Goal: Communication & Community: Answer question/provide support

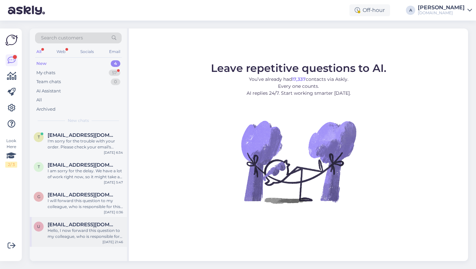
click at [79, 226] on span "[EMAIL_ADDRESS][DOMAIN_NAME]" at bounding box center [82, 224] width 69 height 6
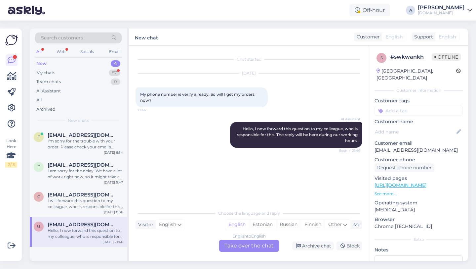
click at [251, 244] on div "English to English Take over the chat" at bounding box center [249, 245] width 60 height 12
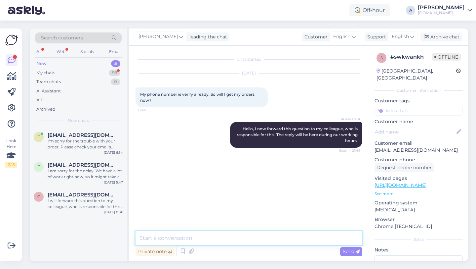
click at [212, 235] on textarea at bounding box center [249, 238] width 227 height 14
type textarea "Hey there!"
type textarea "O"
type textarea "Please share with me your order number."
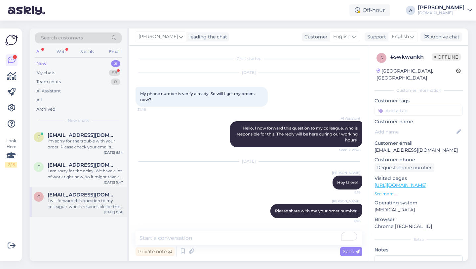
click at [93, 211] on div "g [EMAIL_ADDRESS][DOMAIN_NAME] I will forward this question to my colleague, wh…" at bounding box center [78, 202] width 97 height 30
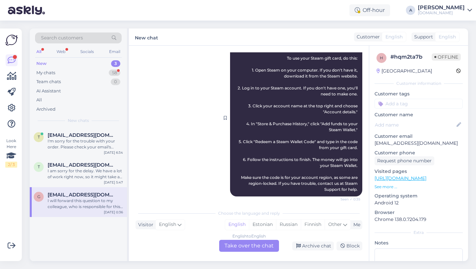
scroll to position [148, 0]
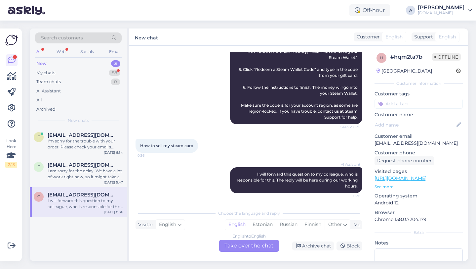
click at [248, 244] on div "English to English Take over the chat" at bounding box center [249, 245] width 60 height 12
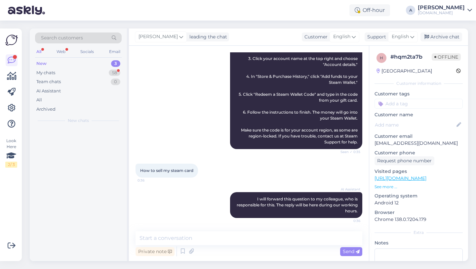
scroll to position [124, 0]
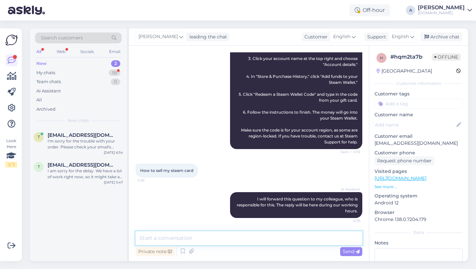
click at [198, 240] on textarea at bounding box center [249, 238] width 227 height 14
type textarea "Hey there!"
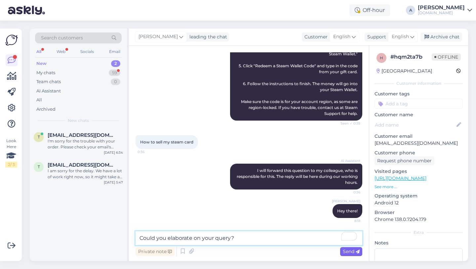
type textarea "Could you elaborate on your query?"
click at [346, 253] on span "Send" at bounding box center [351, 251] width 17 height 6
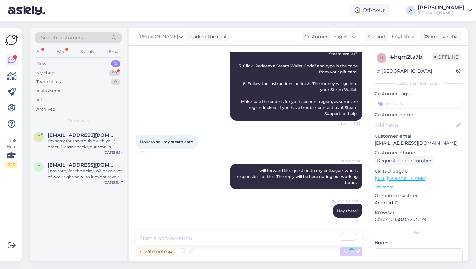
scroll to position [181, 0]
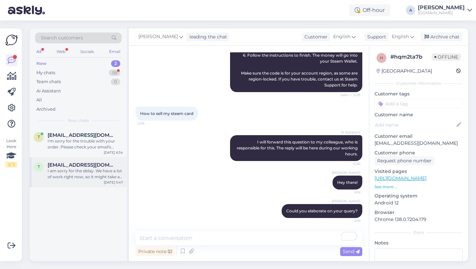
click at [73, 173] on div "I am sorry for the delay. We have a lot of work right now, so it might take a b…" at bounding box center [85, 174] width 75 height 12
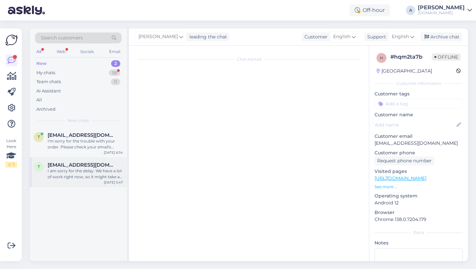
scroll to position [601, 0]
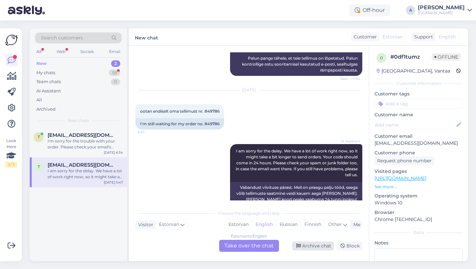
click at [309, 245] on div "Archive chat" at bounding box center [313, 245] width 42 height 9
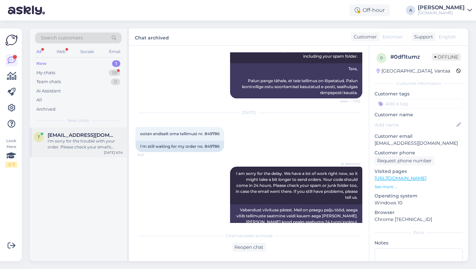
click at [81, 132] on span "tarvopuusepp@gmail.com" at bounding box center [82, 135] width 69 height 6
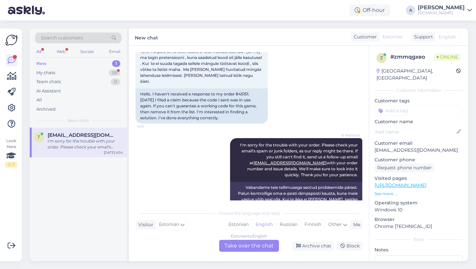
scroll to position [620, 0]
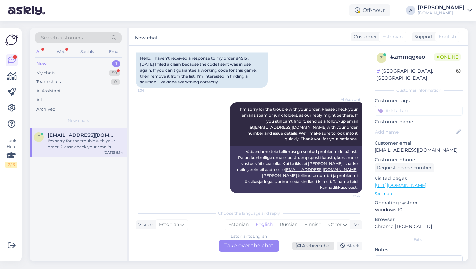
click at [319, 248] on div "Archive chat" at bounding box center [313, 245] width 42 height 9
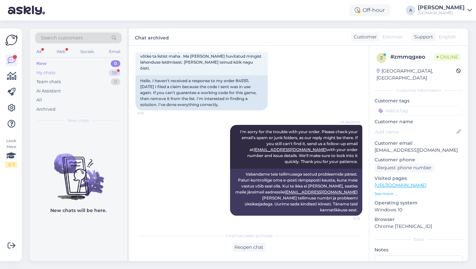
click at [110, 71] on div "59" at bounding box center [115, 72] width 12 height 7
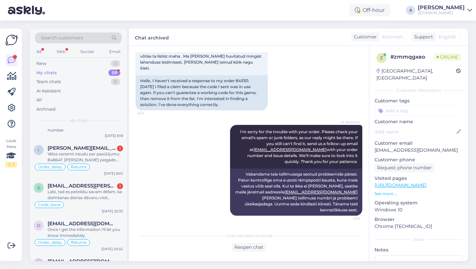
scroll to position [45, 0]
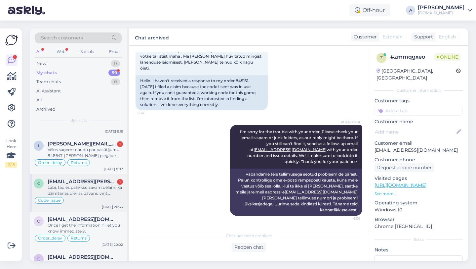
click at [90, 190] on div "Labi, tad es pateikšu savam dēlam, ka dzimšanas dienas dāvanu viņš saņems dāvan…" at bounding box center [85, 190] width 75 height 12
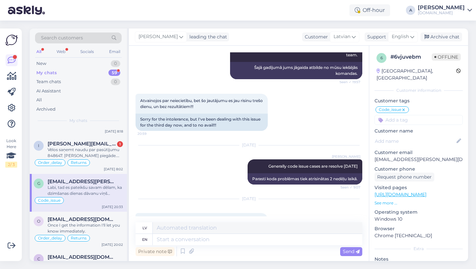
scroll to position [1134, 0]
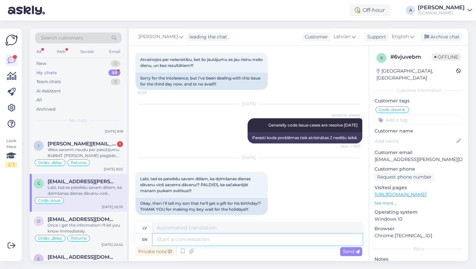
click at [179, 238] on textarea at bounding box center [258, 238] width 210 height 11
type textarea "We ap"
type textarea "Mēs"
type textarea "We apolo"
type textarea "Mēs atvainojamies"
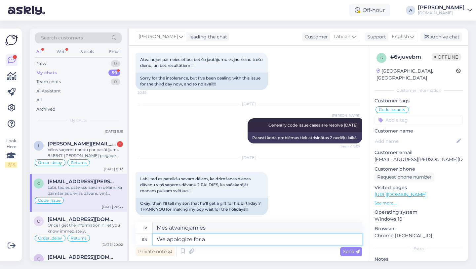
type textarea "We apologize for an"
type textarea "Atvainojamies par"
type textarea "We apologize for any i"
type textarea "Atvainojamies par jebkādu"
type textarea "We apologize for any incovi"
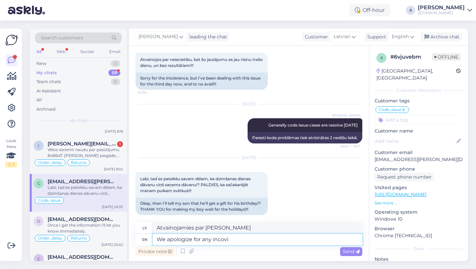
type textarea "Atvainojamies par jebkādiem zaudējumiem"
type textarea "We apologize for any incovinie"
type textarea "Atvainojamies par sagādātajām neērtībām"
type textarea "We apologize for any incovinience."
type textarea "Atvainojamies par sagādātajām neērtībām."
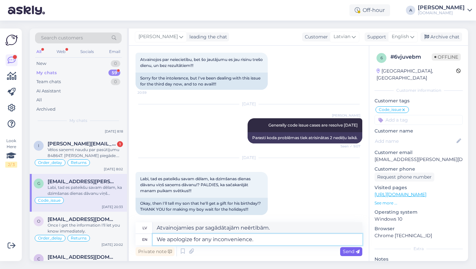
type textarea "We apologize for any inconvenience."
click at [355, 253] on span "Send" at bounding box center [351, 251] width 17 height 6
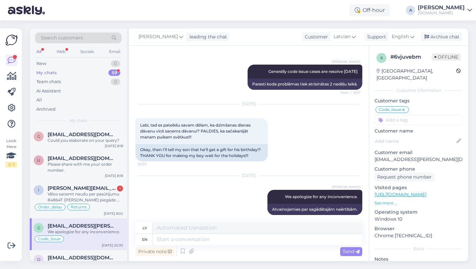
scroll to position [0, 0]
click at [84, 190] on span "[PERSON_NAME][EMAIL_ADDRESS][DOMAIN_NAME]" at bounding box center [82, 189] width 69 height 6
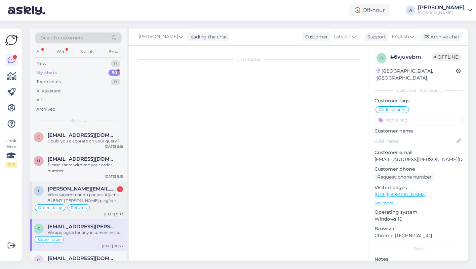
scroll to position [723, 0]
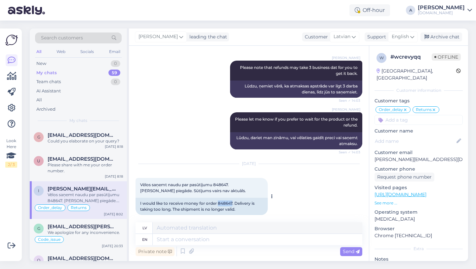
drag, startPoint x: 233, startPoint y: 196, endPoint x: 219, endPoint y: 198, distance: 14.6
click at [219, 198] on div "I would like to receive money for order 848647. Delivery is taking too long. Th…" at bounding box center [202, 205] width 132 height 17
copy div "848647"
click at [170, 238] on textarea at bounding box center [258, 238] width 210 height 11
drag, startPoint x: 234, startPoint y: 196, endPoint x: 219, endPoint y: 197, distance: 14.9
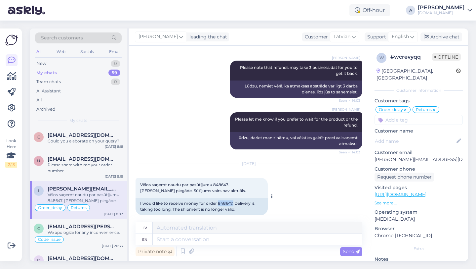
click at [219, 197] on div "I would like to receive money for order 848647. Delivery is taking too long. Th…" at bounding box center [202, 205] width 132 height 17
copy div "848647."
click at [165, 240] on textarea at bounding box center [258, 238] width 210 height 11
type textarea "I can"
type textarea "Es"
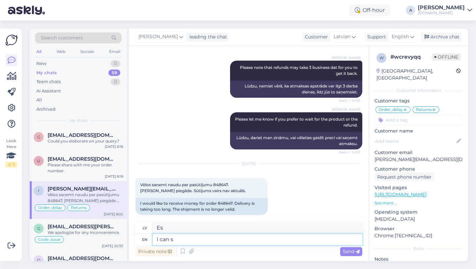
type textarea "I can se"
type textarea "Es varu"
type textarea "I can see i"
type textarea "Es redzu"
type textarea "I can see internally th"
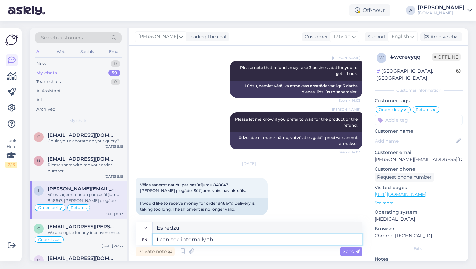
type textarea "Es varu redzēt iekšēji"
type textarea "I can see internally that t"
type textarea "Es to varu redzēt iekšēji"
type textarea "I can see internally that the or"
type textarea "Es iekšēji redzu, ka"
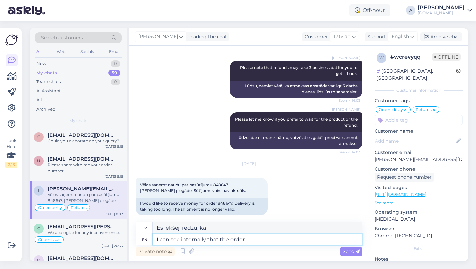
type textarea "I can see internally that the order"
type textarea "Es iekšēji redzu, ka kārtība"
type textarea "I can see internally that the"
type textarea "Es iekšēji redzu, ka"
type textarea "I can see internally that"
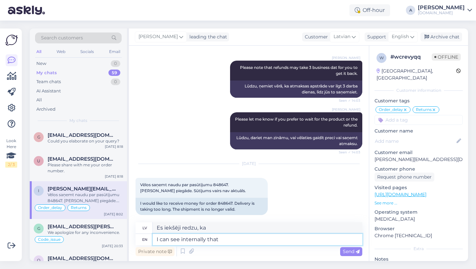
type textarea "Es to varu redzēt iekšēji"
type textarea "I can see internally that order"
type textarea "Es iekšēji redzu šo kārtību"
paste textarea "848647."
type textarea "I can see internally that order 848647."
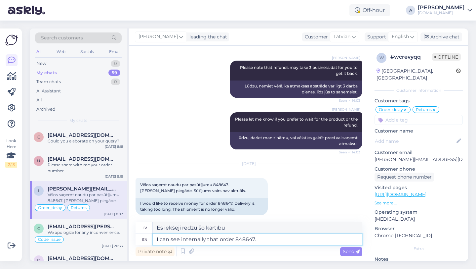
type textarea "Es iekšēji redzu, ka pasūtījums ir 848647."
type textarea "I can see internally that order 848647"
type textarea "Es iekšēji redzu, ka pasūtījums 848647"
type textarea "I can see internally that order 848647 was al"
type textarea "Es iekšēji redzu, ka pasūtījums 848647 bija"
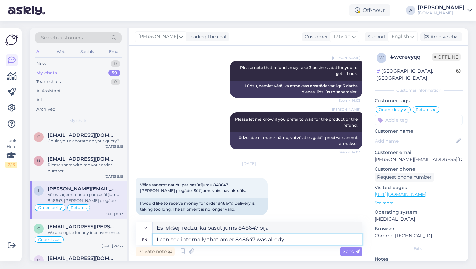
type textarea "I can see internally that order 848647 was alredy"
type textarea "Es iekšēji redzu, ka pasūtījums 848647 jau bija"
type textarea "I can see internally that order 848647 was alredy deli"
type textarea "Es iekšēji redzu, ka pasūtījums 848647 jau tika piegādāts."
type textarea "I can see internally that order 848647 was alredy"
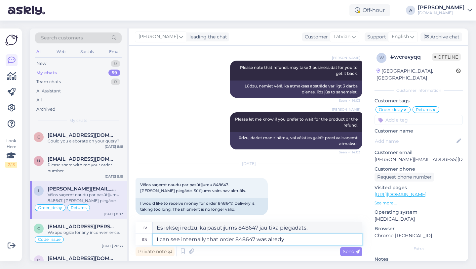
type textarea "Es iekšēji redzu, ka pasūtījums 848647 jau bija"
type textarea "I can see internally that order 848647 was alredy completed."
type textarea "Es iekšēji redzu, ka pasūtījums 848647 jau ir pabeigts."
type textarea "I can see internally that order 848647 was already completed."
type textarea "Es iekšēji redzu, ka pasūtījums 848647 jau ir izpildīts."
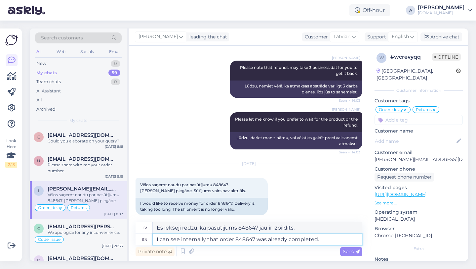
type textarea "I can see internally that order 848647 was already completed."
click at [344, 250] on span "Send" at bounding box center [351, 251] width 17 height 6
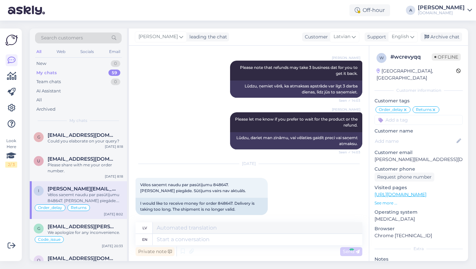
scroll to position [769, 0]
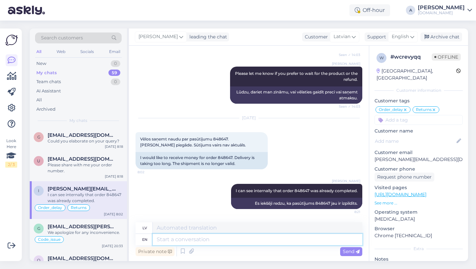
click at [275, 239] on textarea at bounding box center [258, 238] width 210 height 11
type textarea "Please"
type textarea "Lūdzu"
type textarea "Please check"
type textarea "Lūdzu, pārbaudiet"
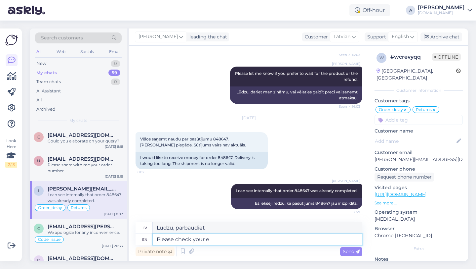
type textarea "Please check your em"
type textarea "Lūdzu, pārbaudiet savu"
type textarea "Please check your email a"
type textarea "Lūdzu, pārbaudiet savu e-pastu"
type textarea "Please check your email and s"
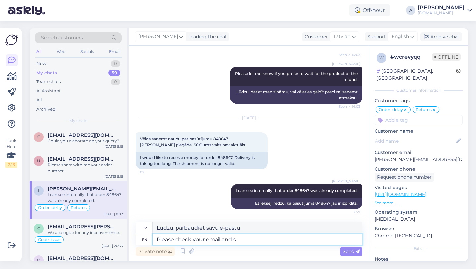
type textarea "Lūdzu, pārbaudiet savu e-pastu un"
type textarea "Please check your email and spam fo"
type textarea "Lūdzu, pārbaudiet savu e-pastu un surogātpastu"
type textarea "Please check your email and spam folder."
type textarea "Lūdzu, pārbaudiet savu e-pastu un surogātpasta mapi."
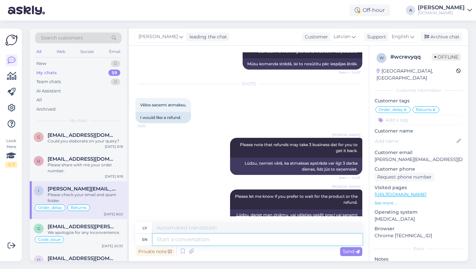
scroll to position [808, 0]
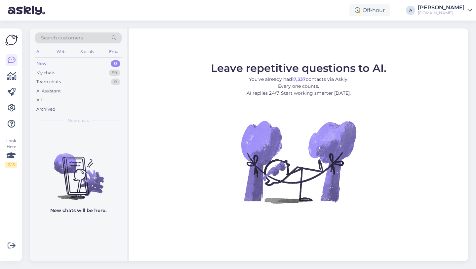
click at [92, 39] on div "Search customers" at bounding box center [78, 37] width 87 height 11
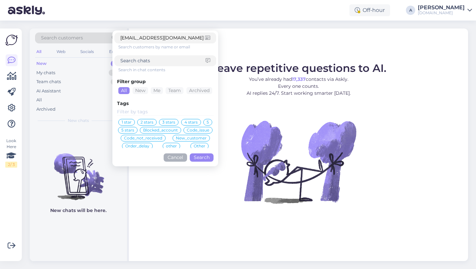
type input "[EMAIL_ADDRESS][DOMAIN_NAME]"
click at [198, 158] on button "Search" at bounding box center [202, 157] width 24 height 8
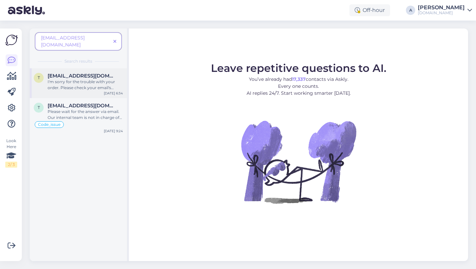
click at [84, 79] on div "I'm sorry for the trouble with your order. Please check your email's spam or ju…" at bounding box center [85, 85] width 75 height 12
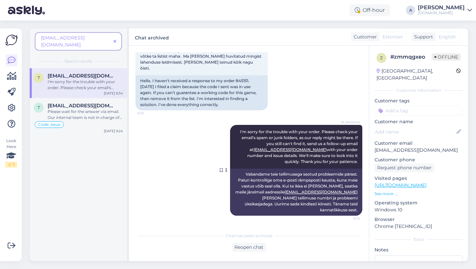
scroll to position [597, 0]
click at [115, 39] on icon at bounding box center [114, 41] width 3 height 5
